Goal: Task Accomplishment & Management: Use online tool/utility

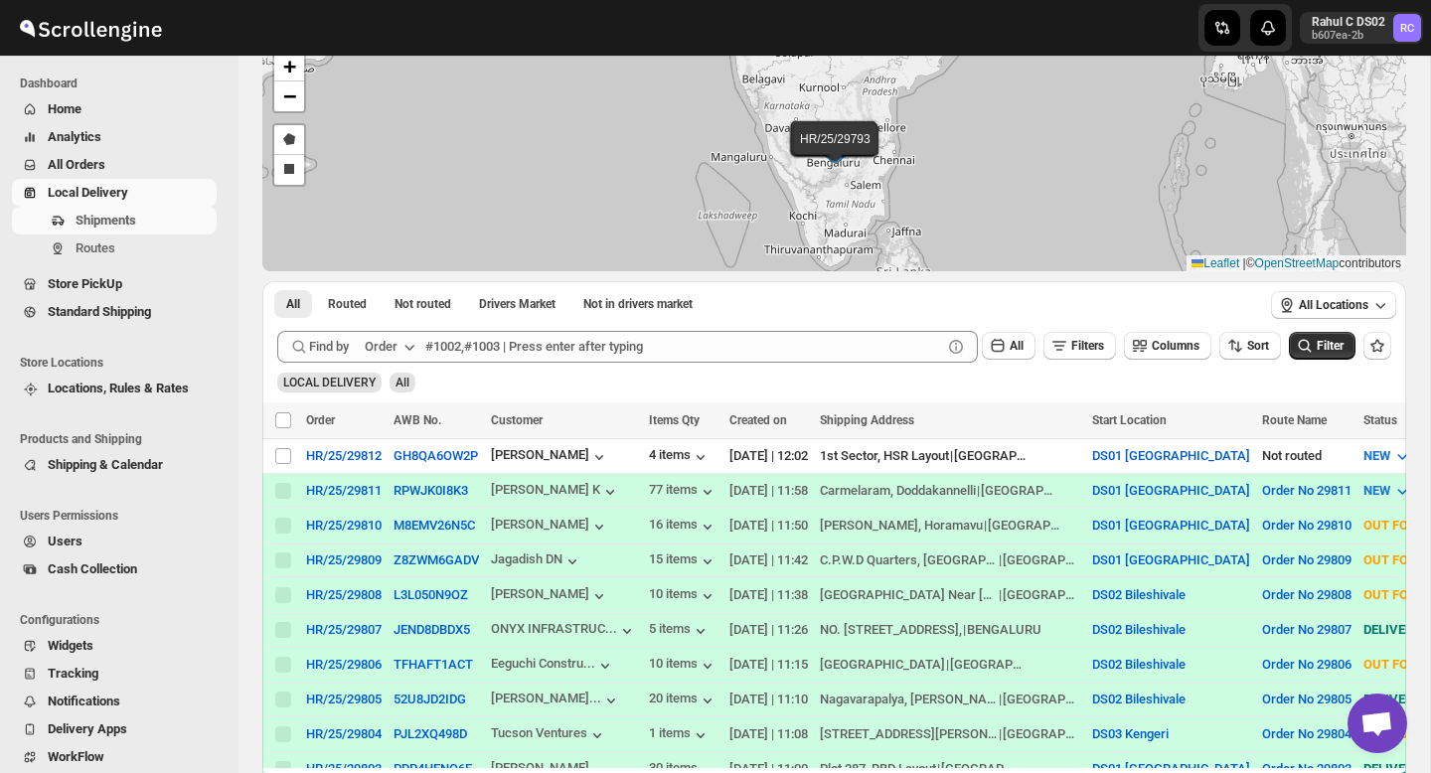
scroll to position [115, 0]
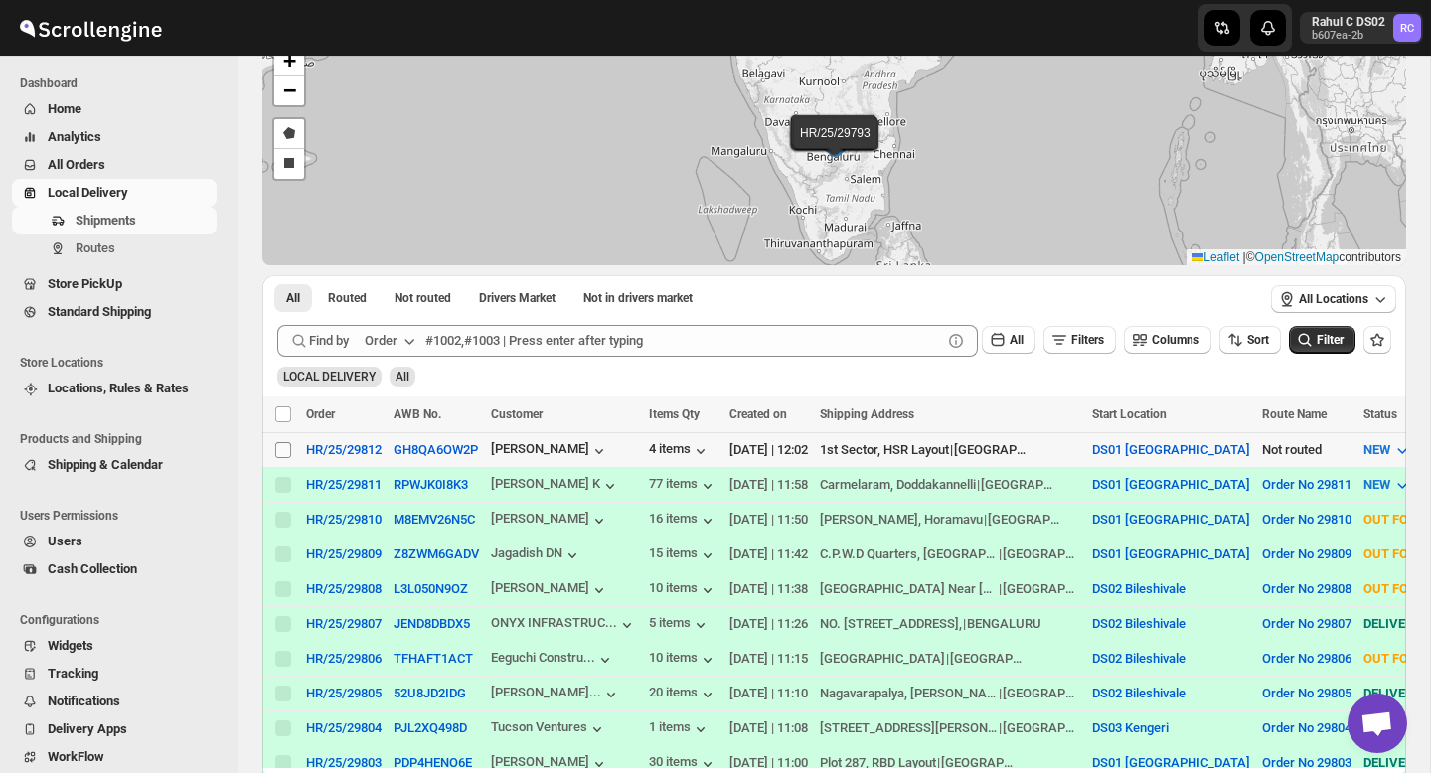
click at [280, 451] on input "Select shipment" at bounding box center [283, 450] width 16 height 16
checkbox input "true"
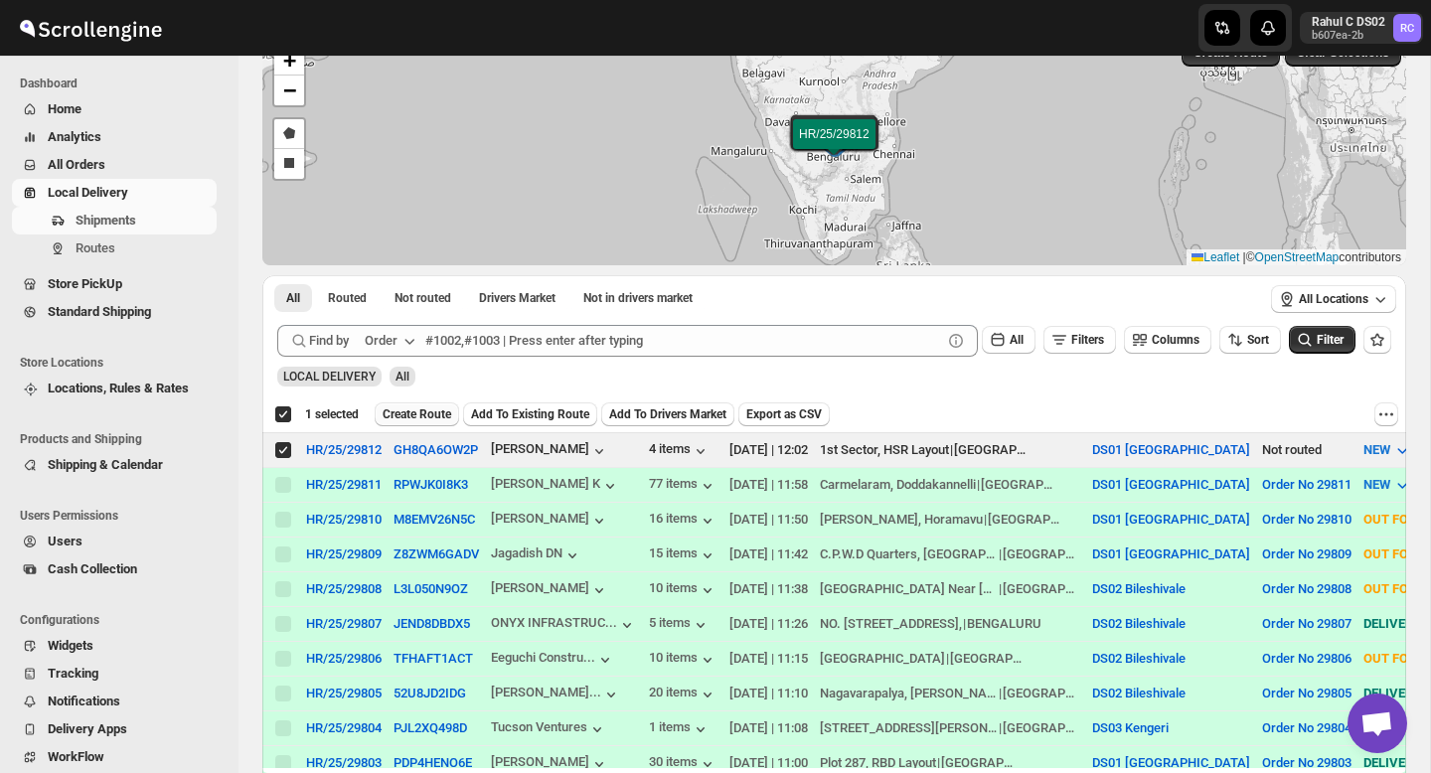
click at [444, 408] on span "Create Route" at bounding box center [417, 414] width 69 height 16
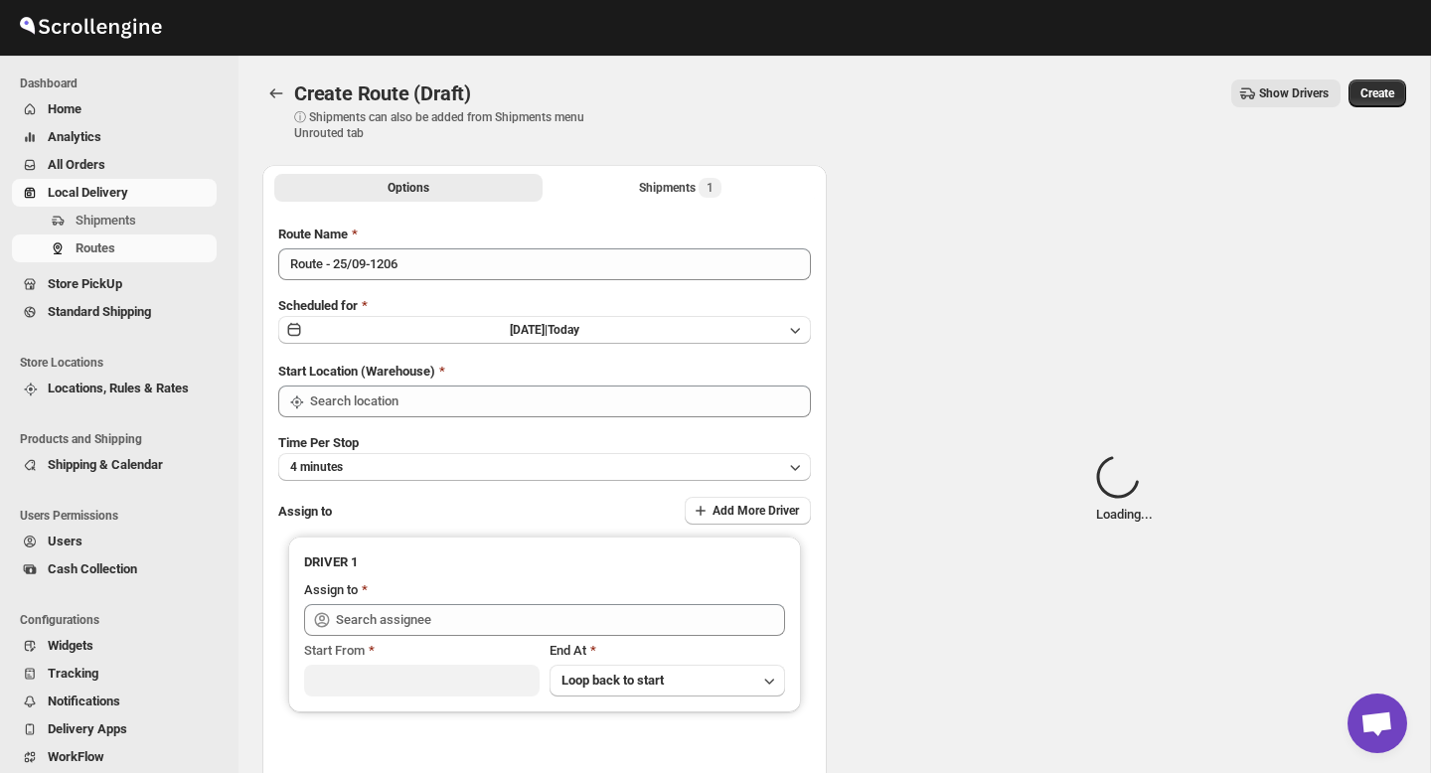
type input "DS01 [GEOGRAPHIC_DATA]"
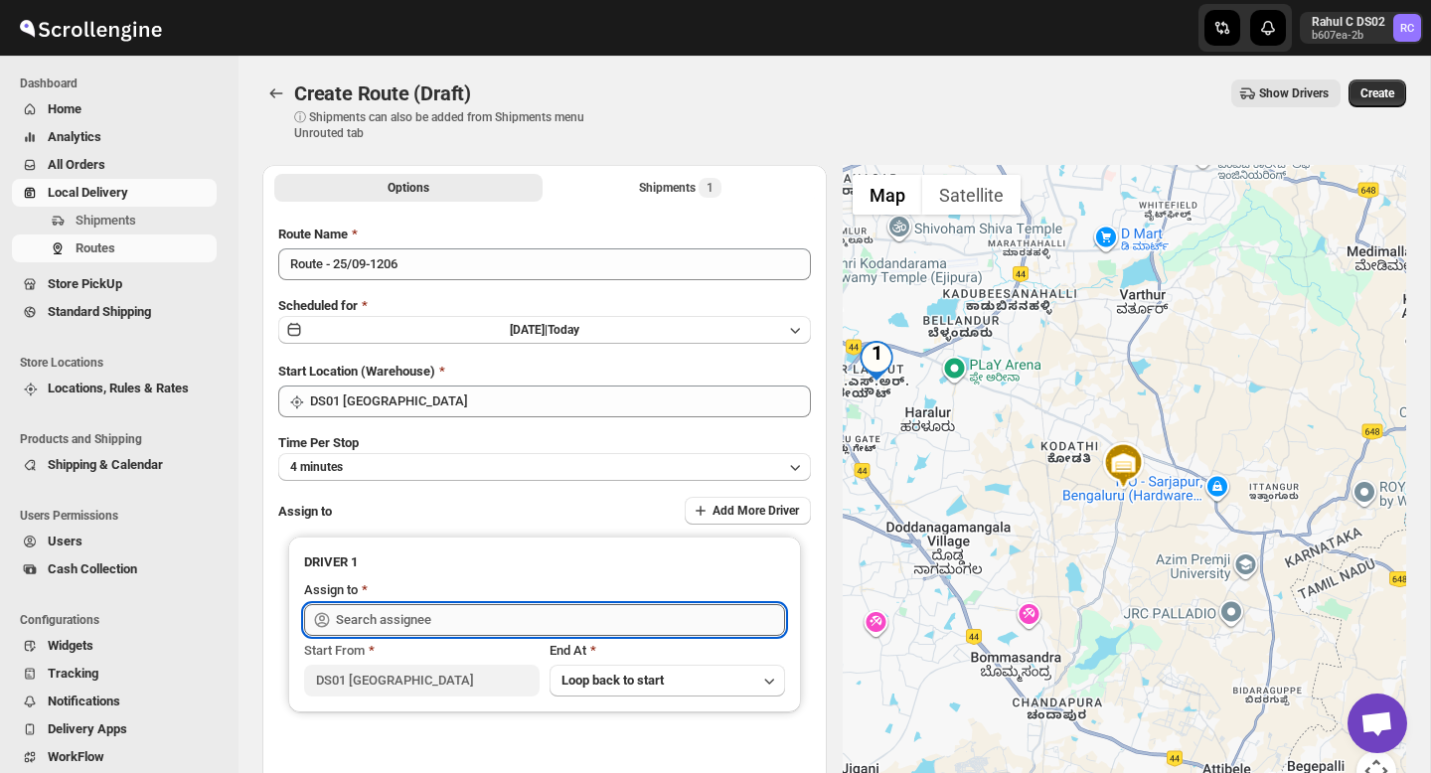
click at [426, 613] on input "text" at bounding box center [560, 620] width 449 height 32
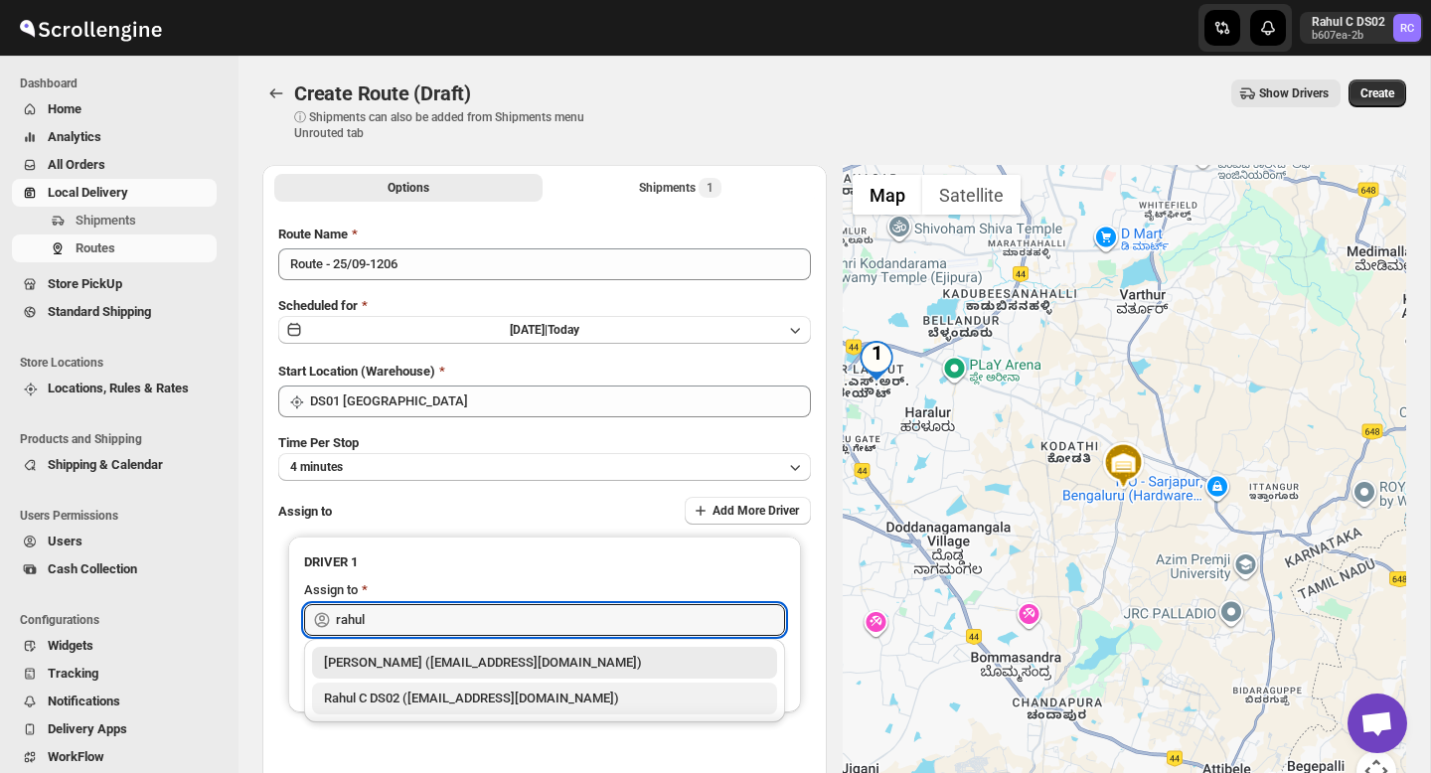
click at [422, 701] on div "Rahul C DS02 ([EMAIL_ADDRESS][DOMAIN_NAME])" at bounding box center [544, 699] width 441 height 20
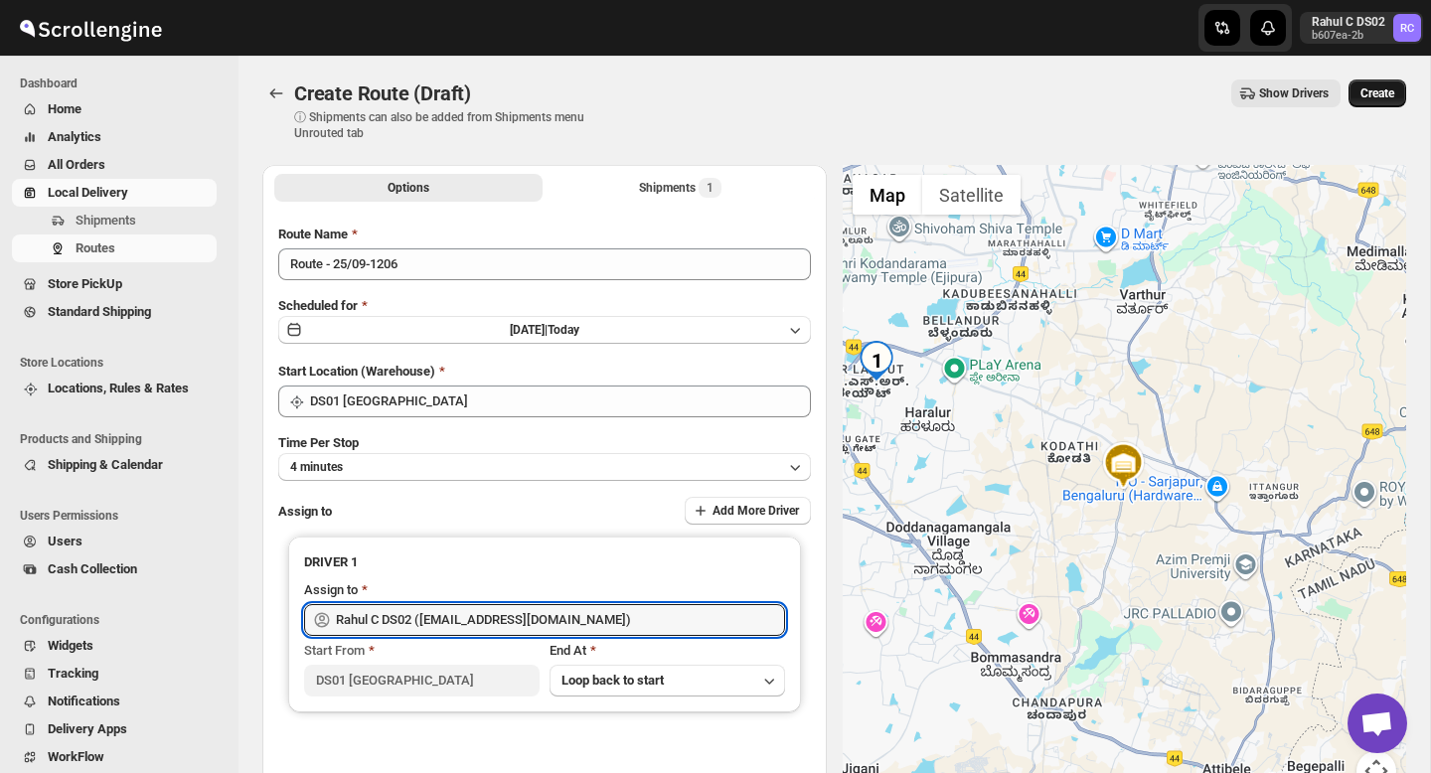
type input "Rahul C DS02 ([EMAIL_ADDRESS][DOMAIN_NAME])"
click at [1380, 97] on span "Create" at bounding box center [1377, 93] width 34 height 16
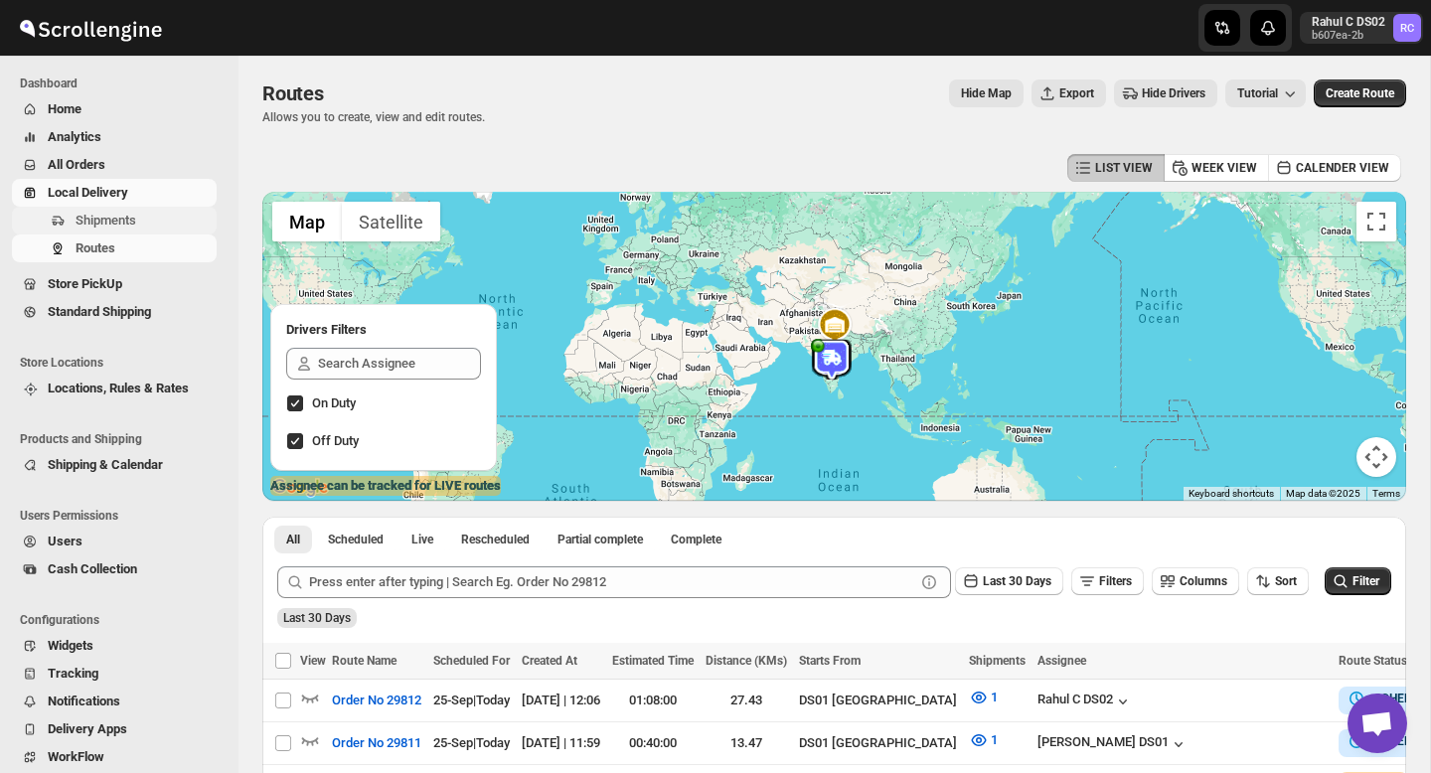
click at [123, 232] on button "Shipments" at bounding box center [114, 221] width 205 height 28
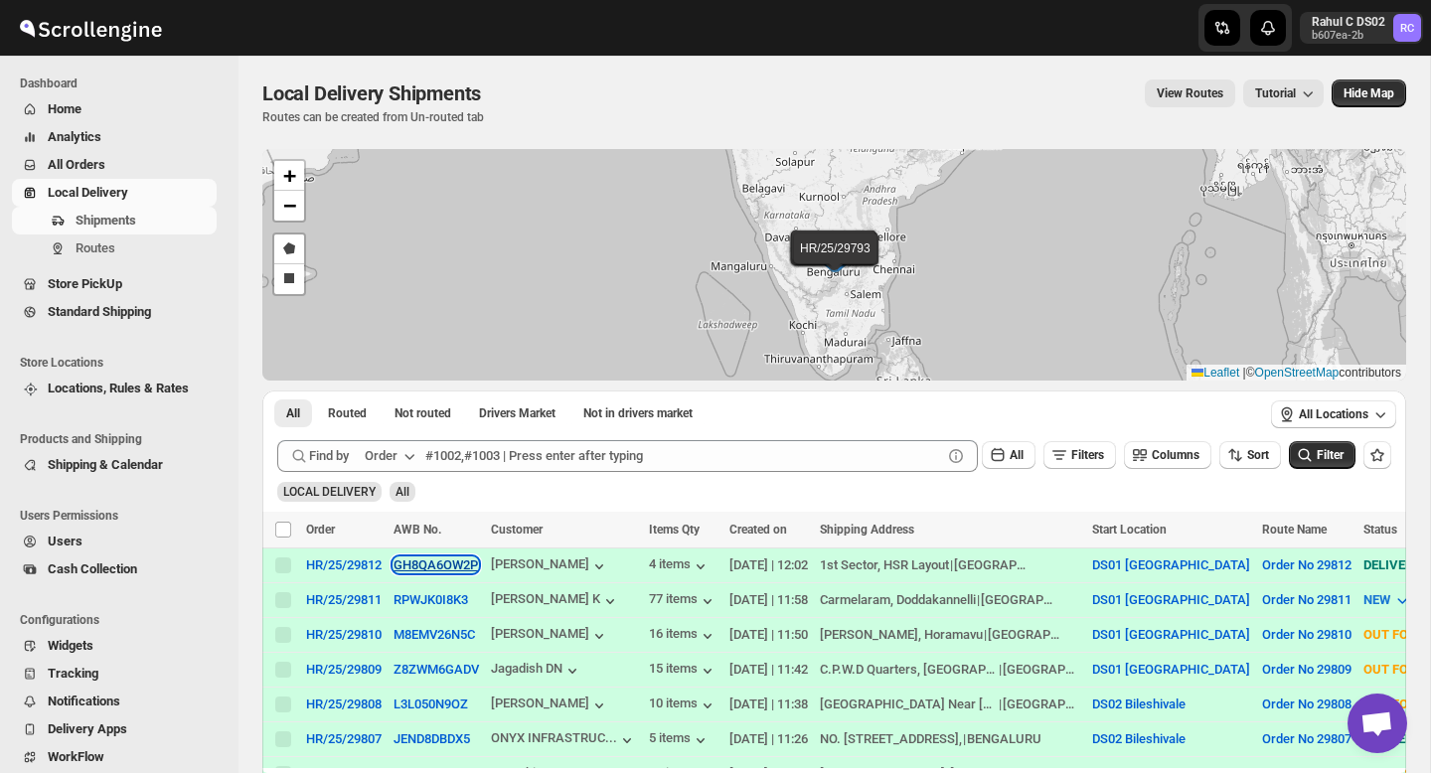
click at [435, 562] on button "GH8QA6OW2P" at bounding box center [435, 564] width 84 height 15
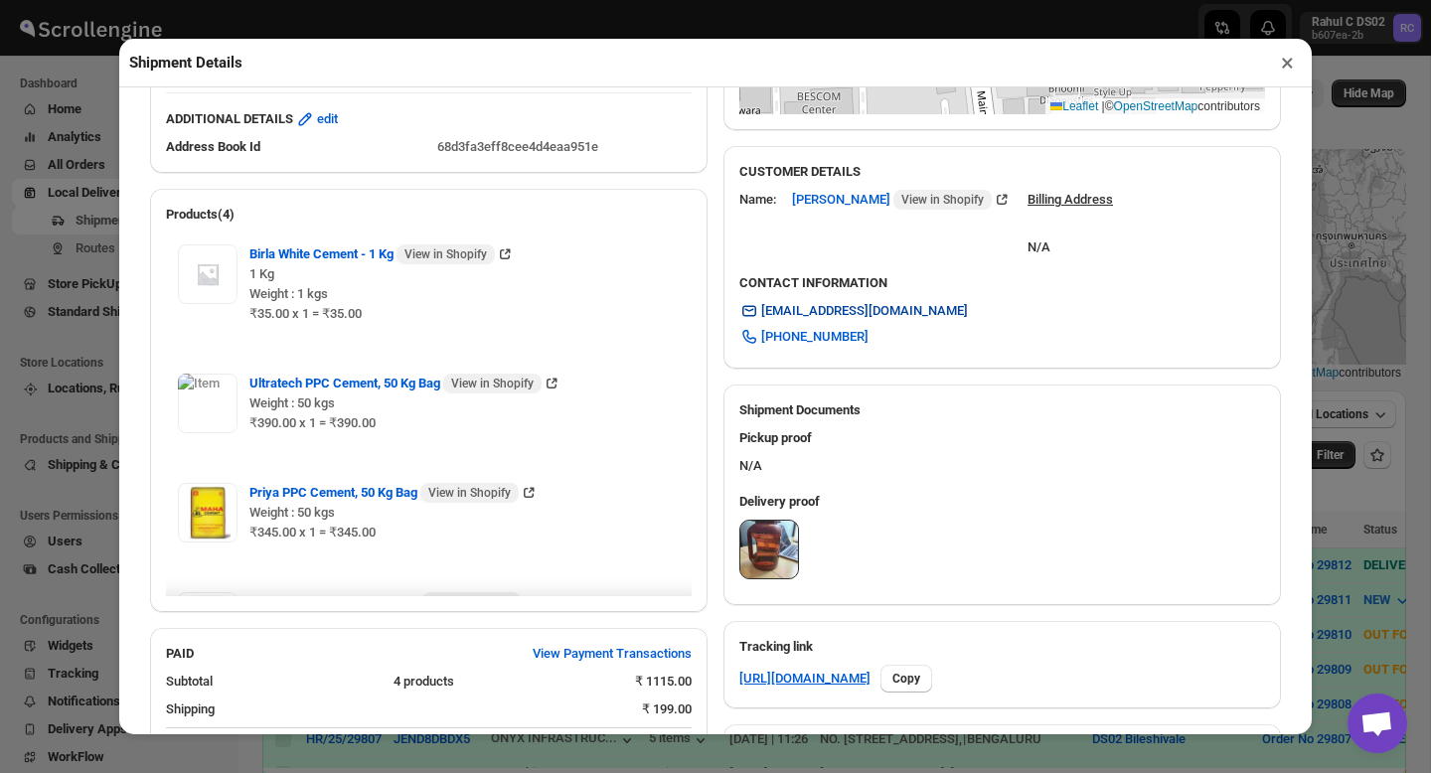
scroll to position [489, 0]
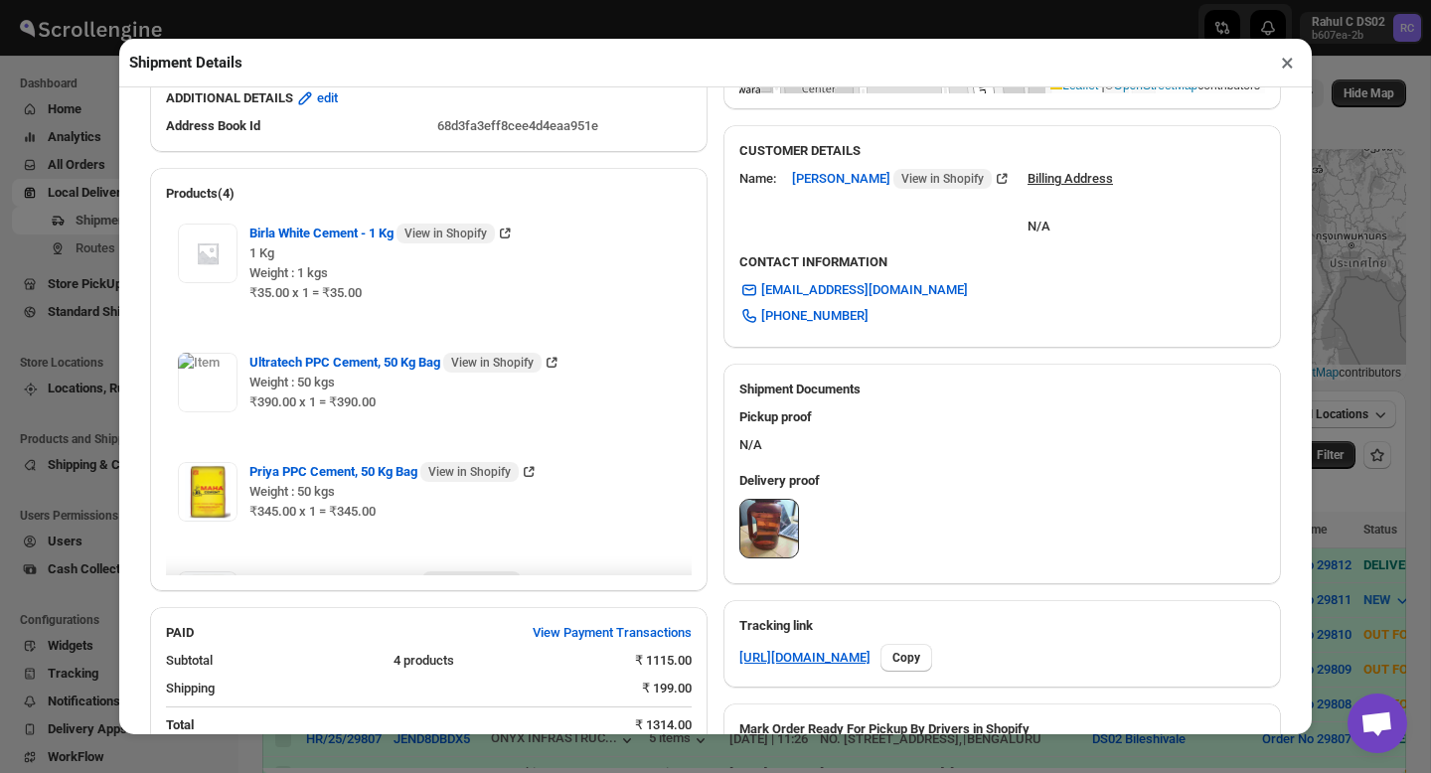
click at [769, 554] on img at bounding box center [769, 529] width 58 height 58
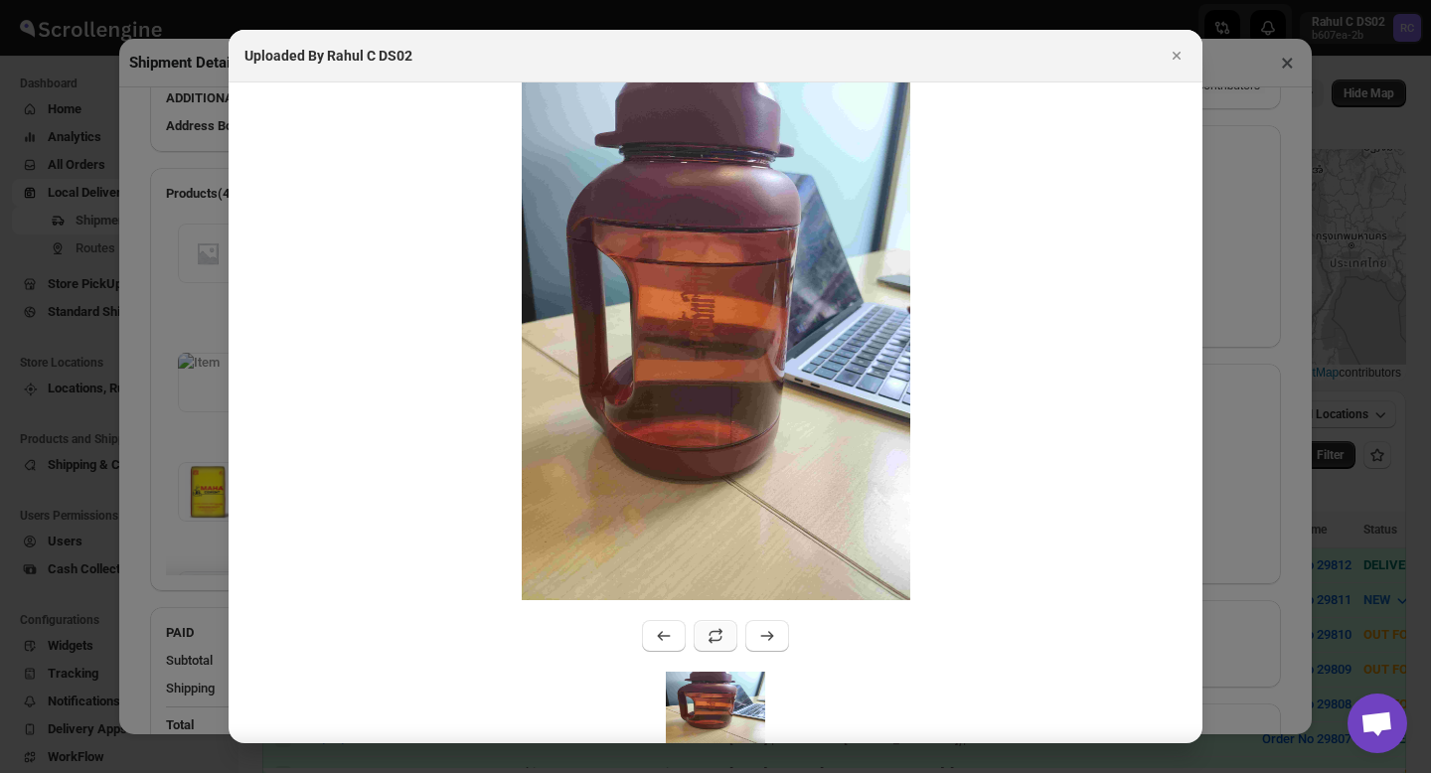
click at [728, 628] on button ":r7nv:" at bounding box center [716, 636] width 44 height 32
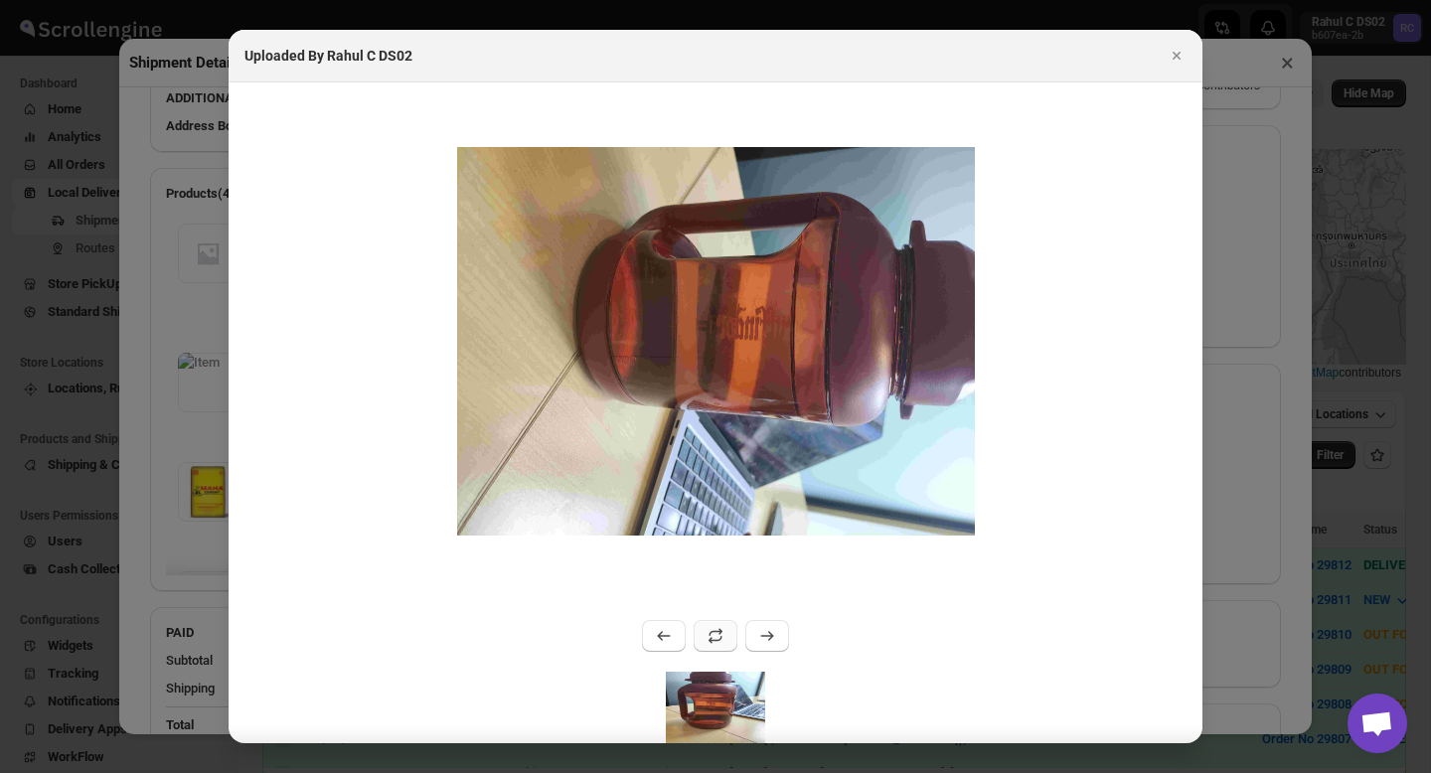
click at [728, 628] on button ":r7nv:" at bounding box center [716, 636] width 44 height 32
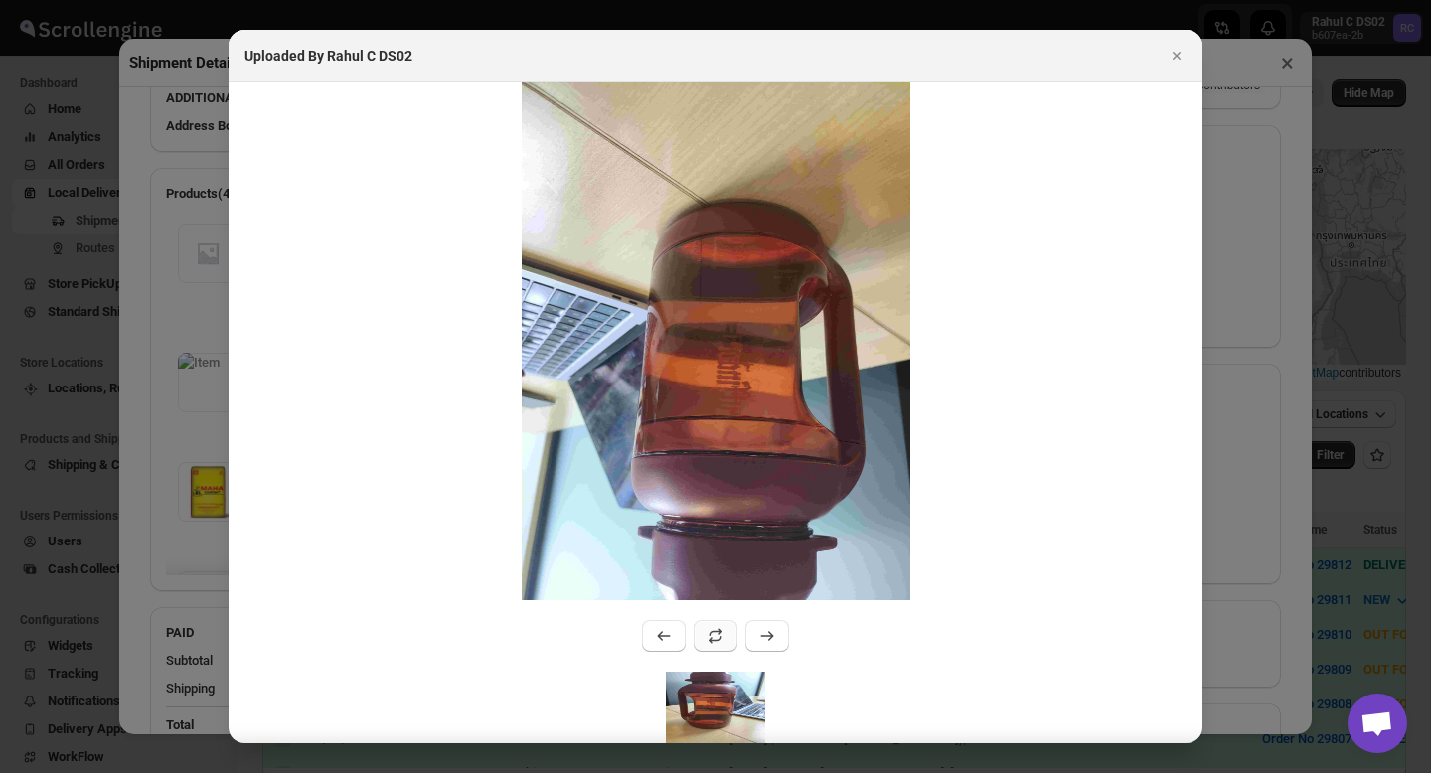
click at [728, 628] on button ":r7nv:" at bounding box center [716, 636] width 44 height 32
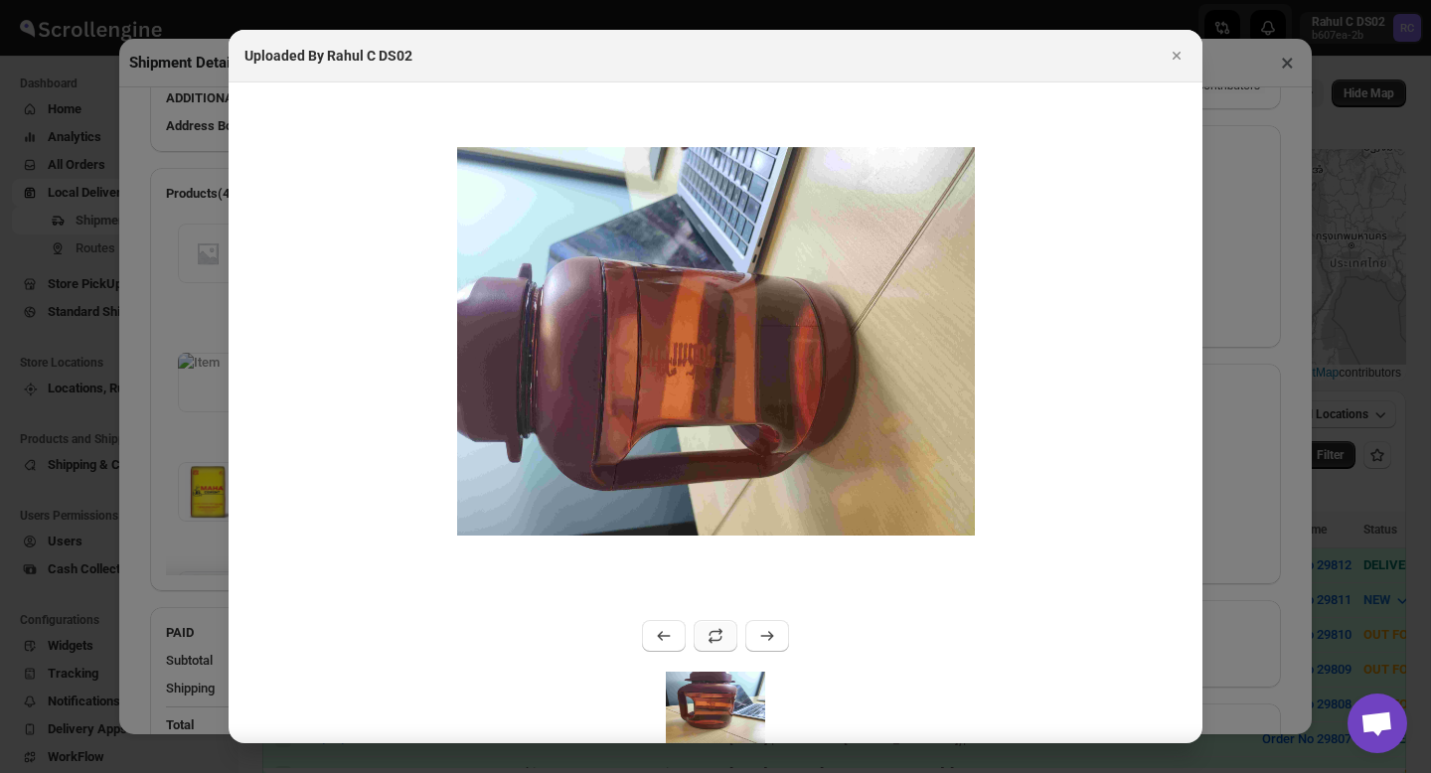
click at [728, 628] on button ":r7nv:" at bounding box center [716, 636] width 44 height 32
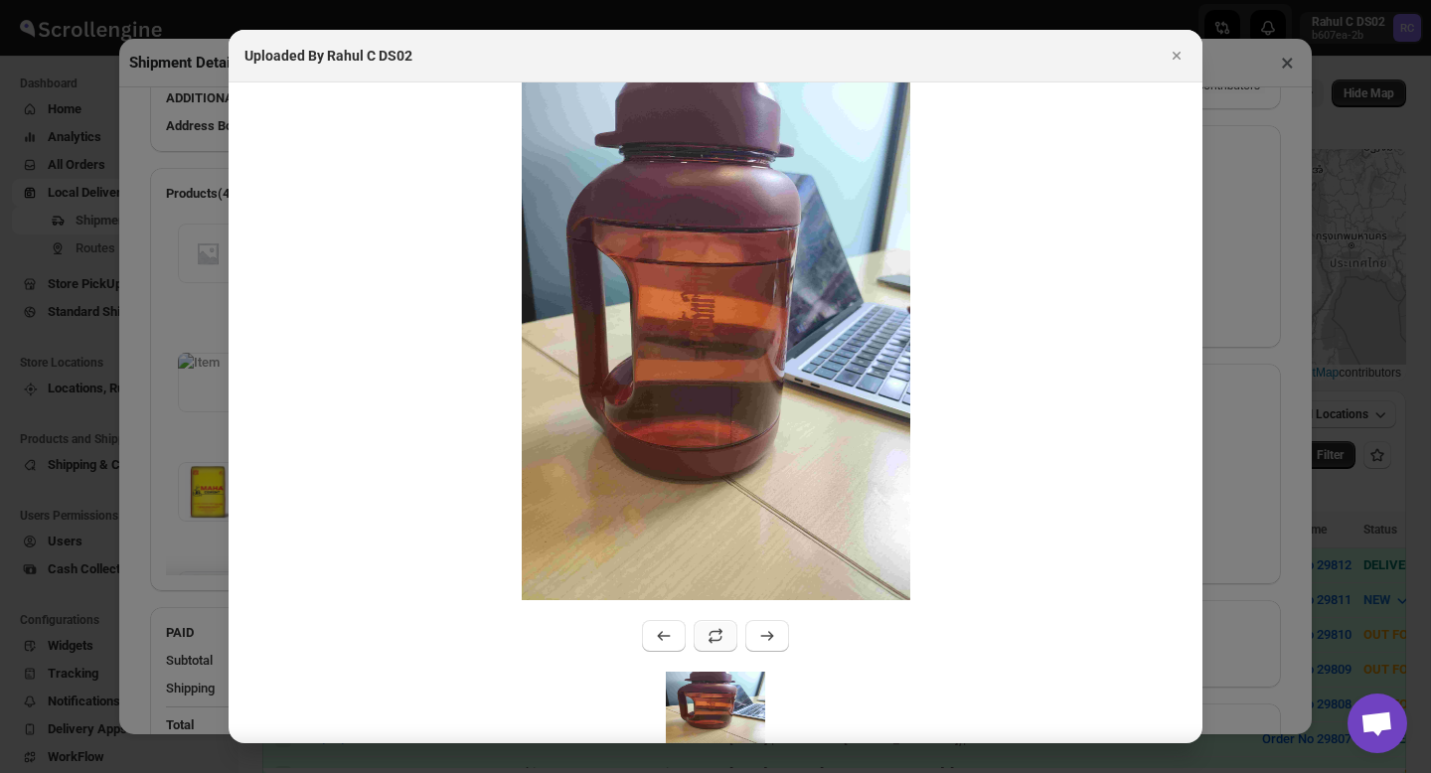
click at [728, 628] on button ":r7nv:" at bounding box center [716, 636] width 44 height 32
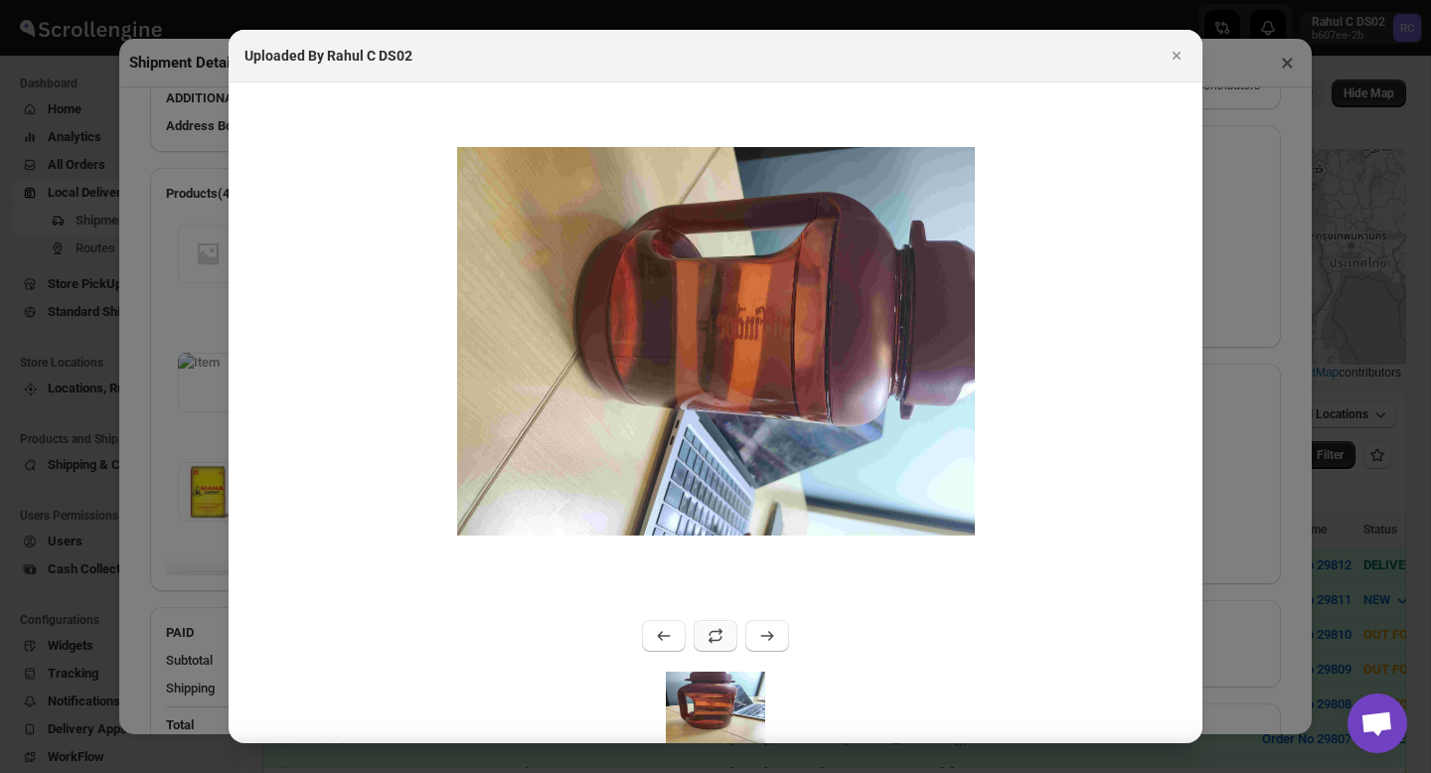
click at [728, 628] on button ":r7nv:" at bounding box center [716, 636] width 44 height 32
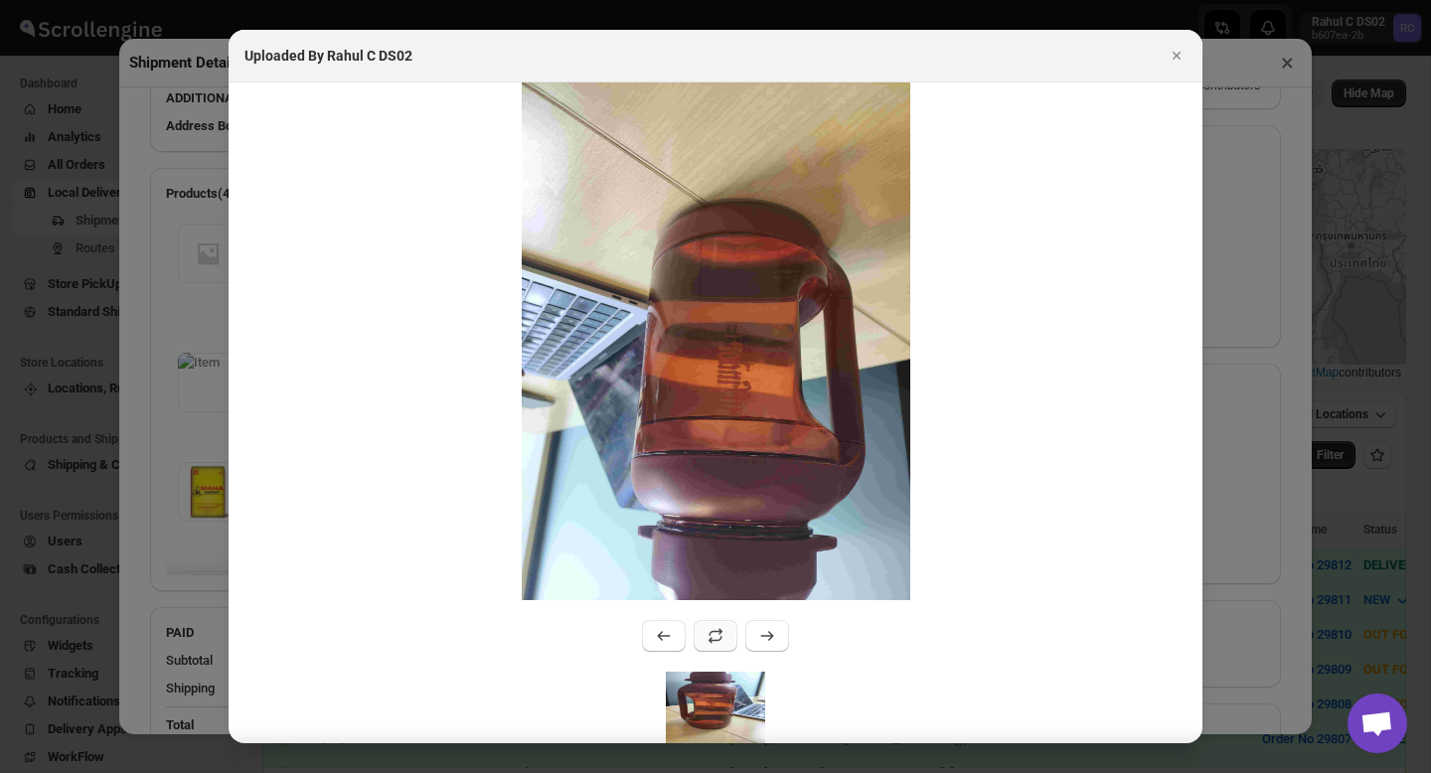
click at [728, 628] on button ":r7nv:" at bounding box center [716, 636] width 44 height 32
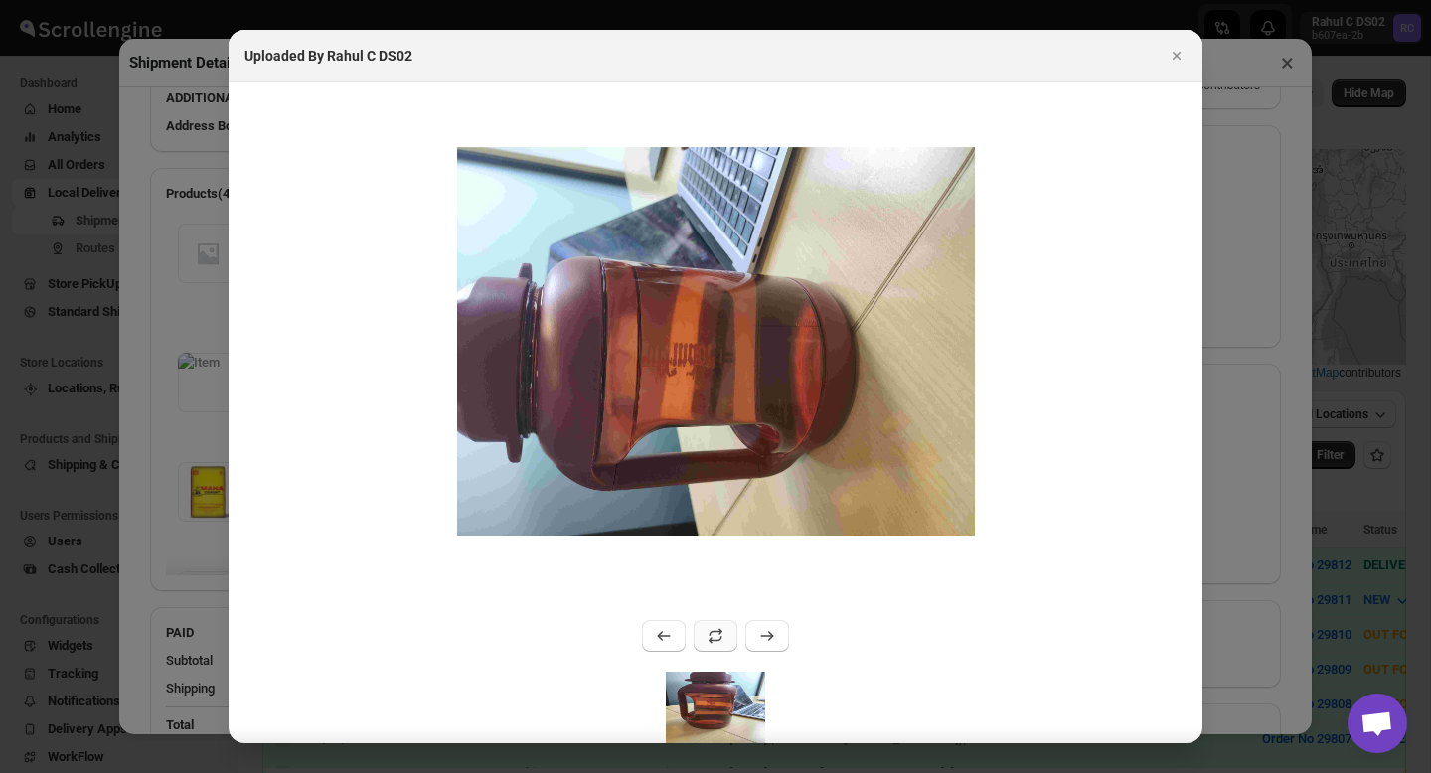
click at [728, 628] on button ":r7nv:" at bounding box center [716, 636] width 44 height 32
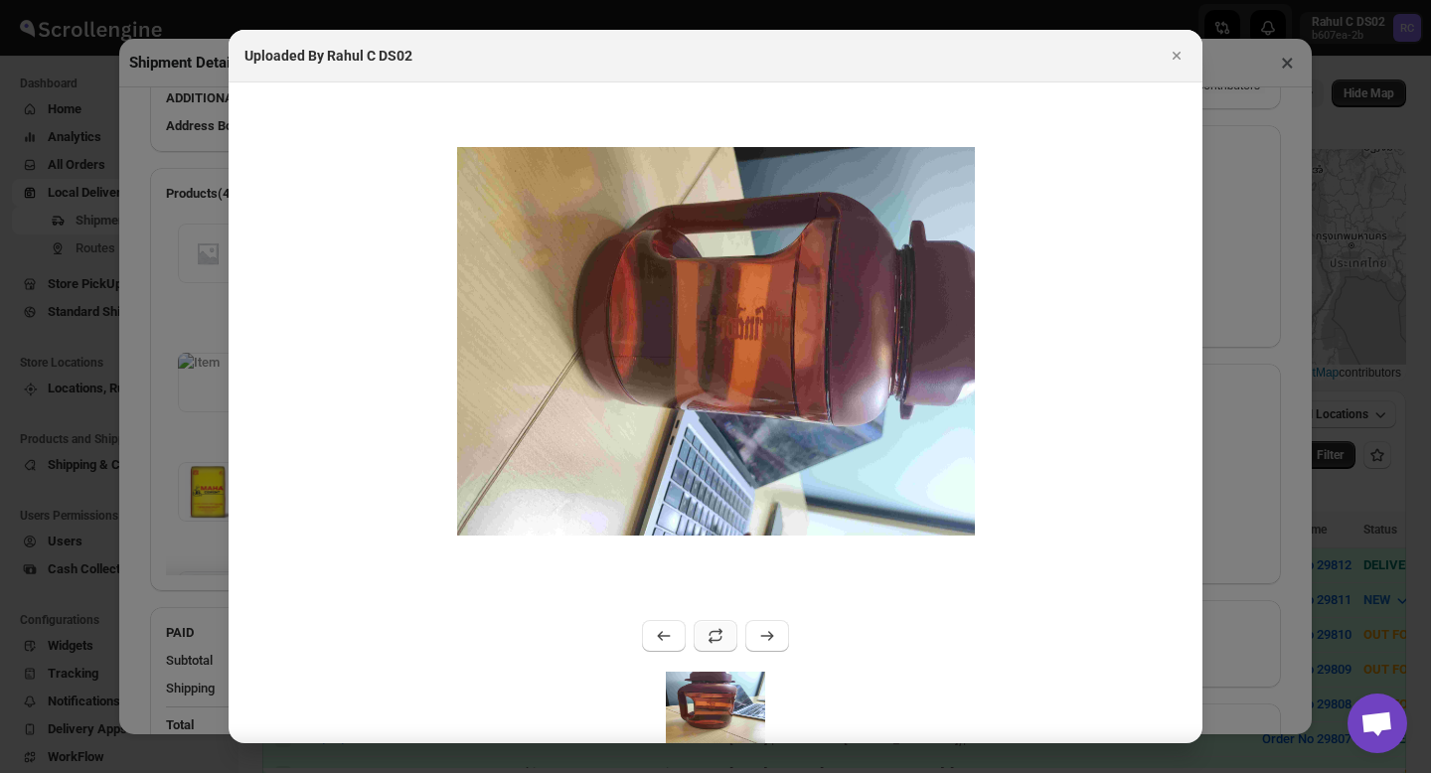
click at [728, 628] on button ":r7nv:" at bounding box center [716, 636] width 44 height 32
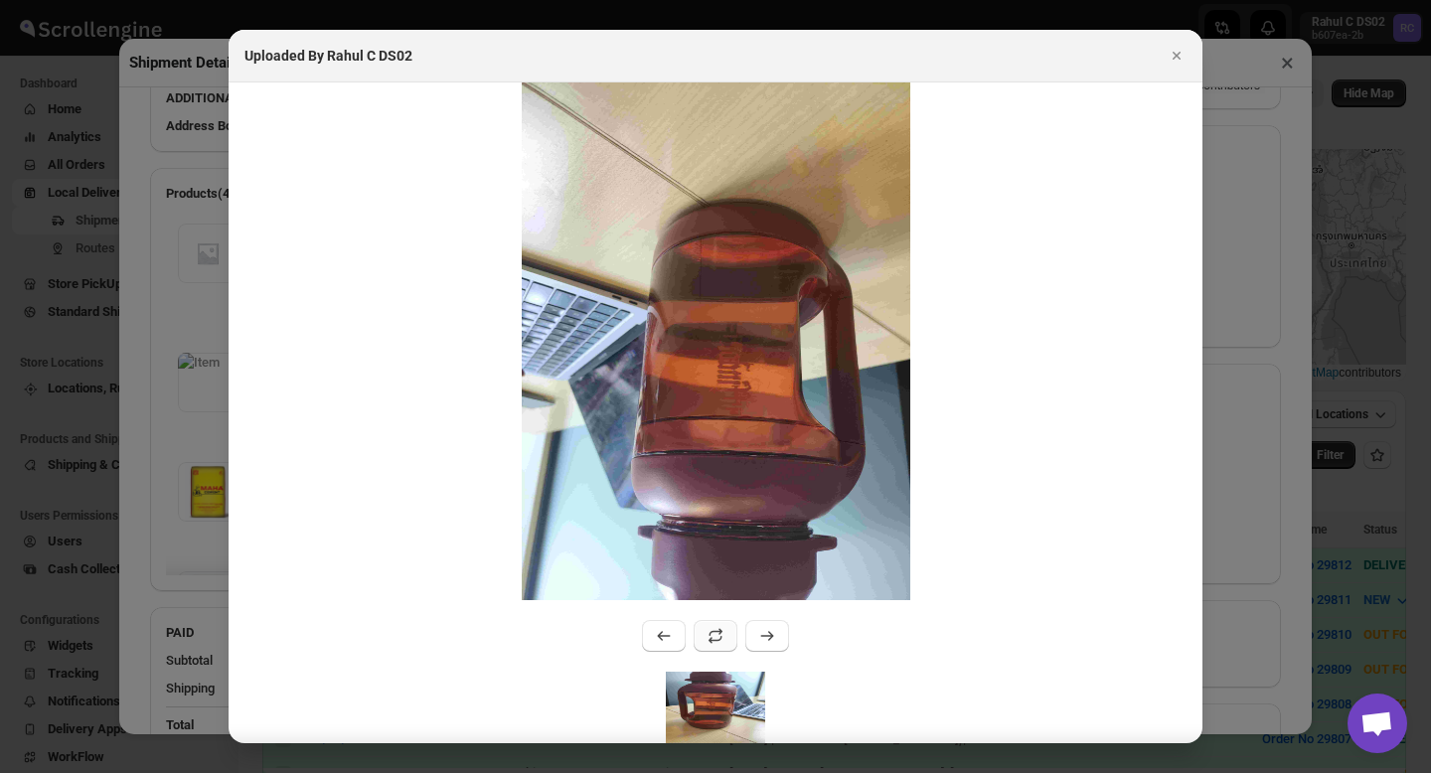
click at [728, 628] on button ":r7nv:" at bounding box center [716, 636] width 44 height 32
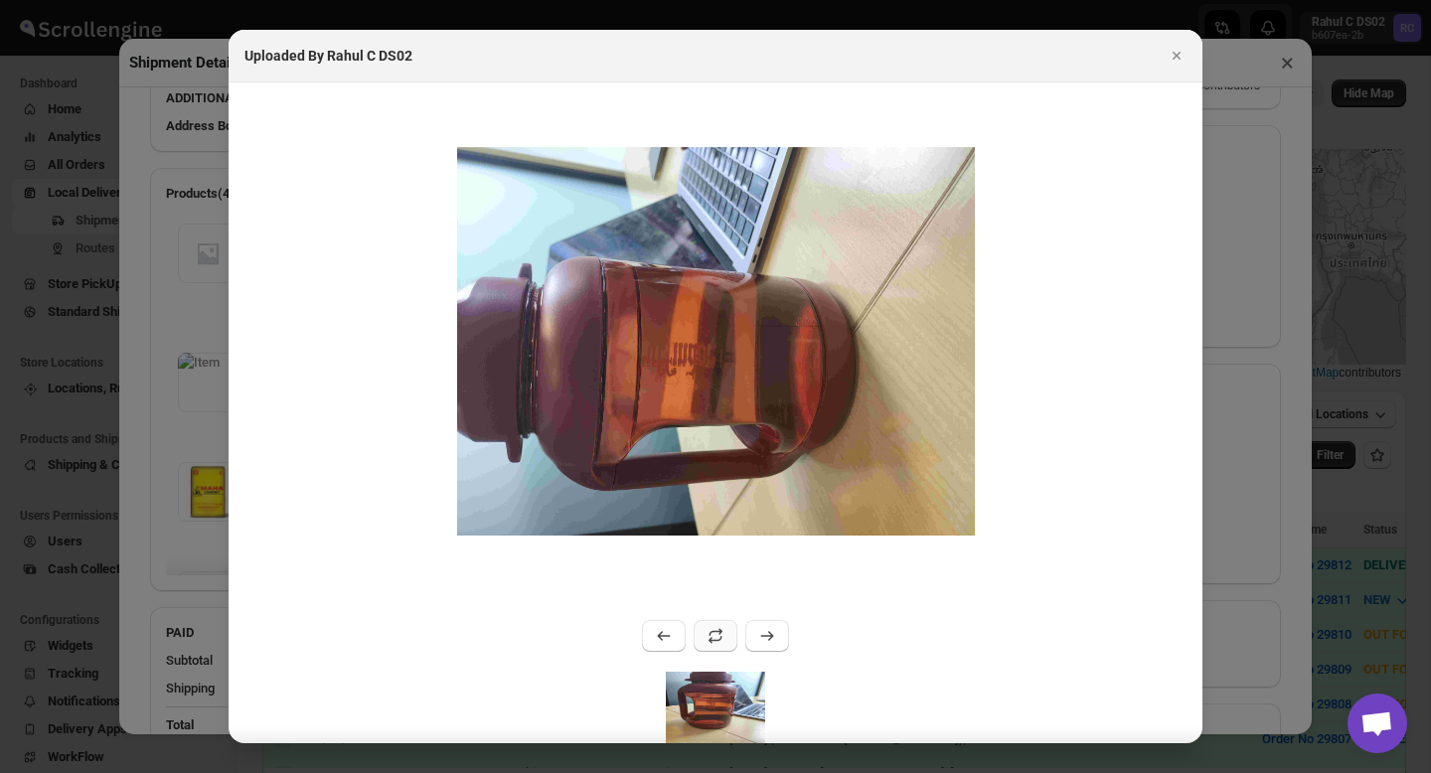
click at [728, 628] on button ":r7nv:" at bounding box center [716, 636] width 44 height 32
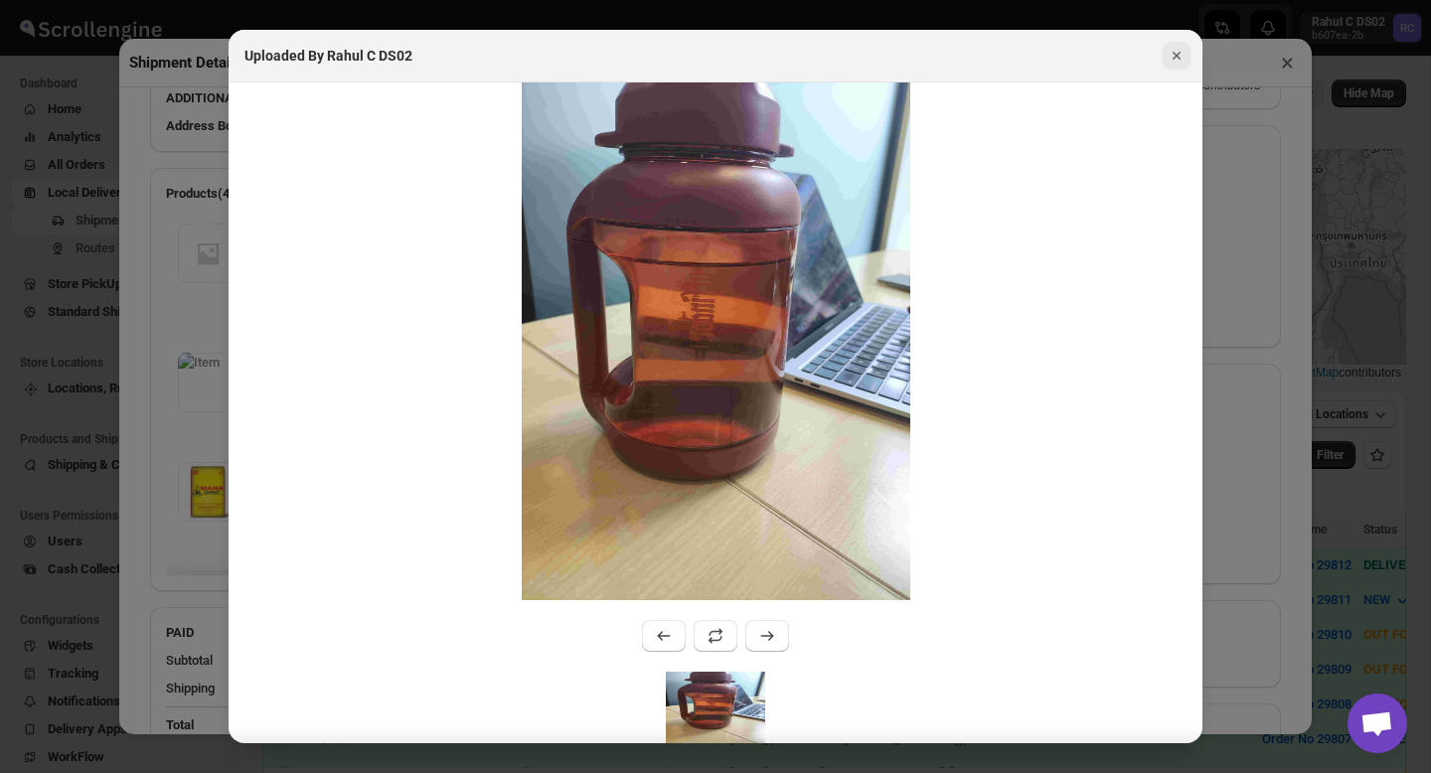
click at [1179, 60] on icon "Close" at bounding box center [1176, 56] width 20 height 20
